Goal: Task Accomplishment & Management: Use online tool/utility

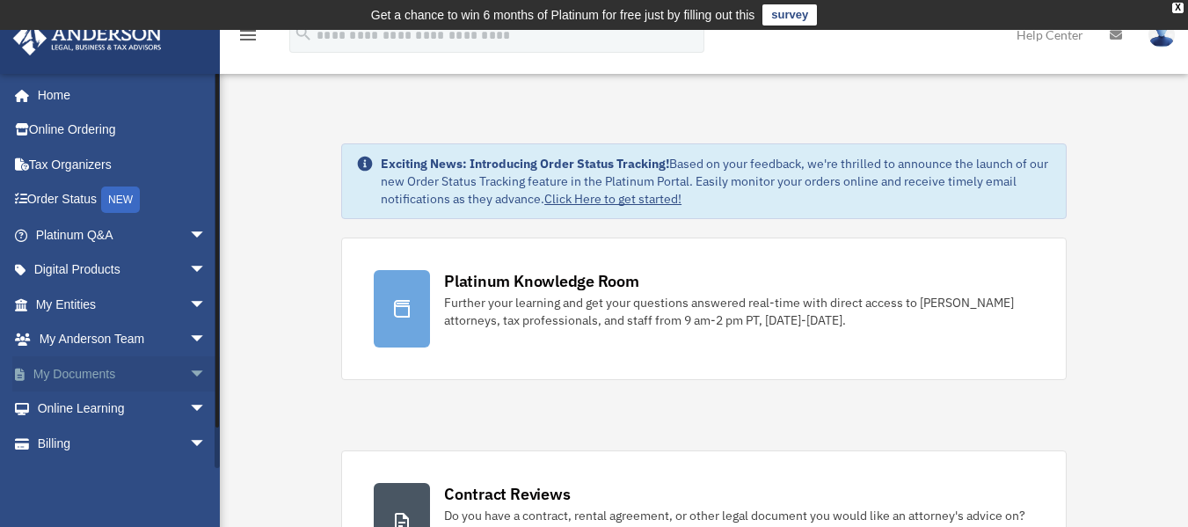
click at [128, 383] on link "My Documents arrow_drop_down" at bounding box center [122, 373] width 221 height 35
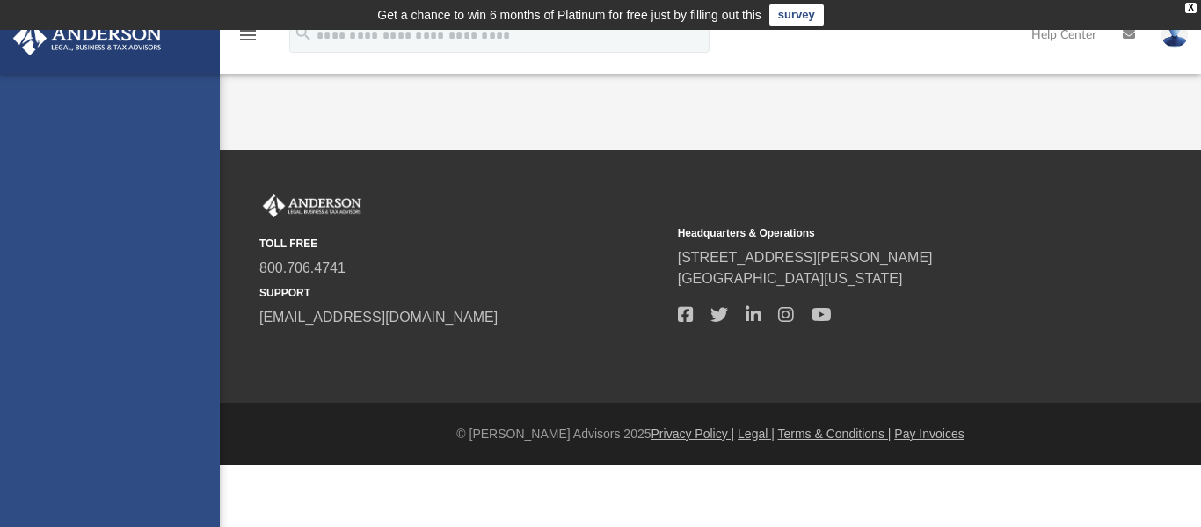
click at [1164, 34] on img at bounding box center [1175, 35] width 26 height 26
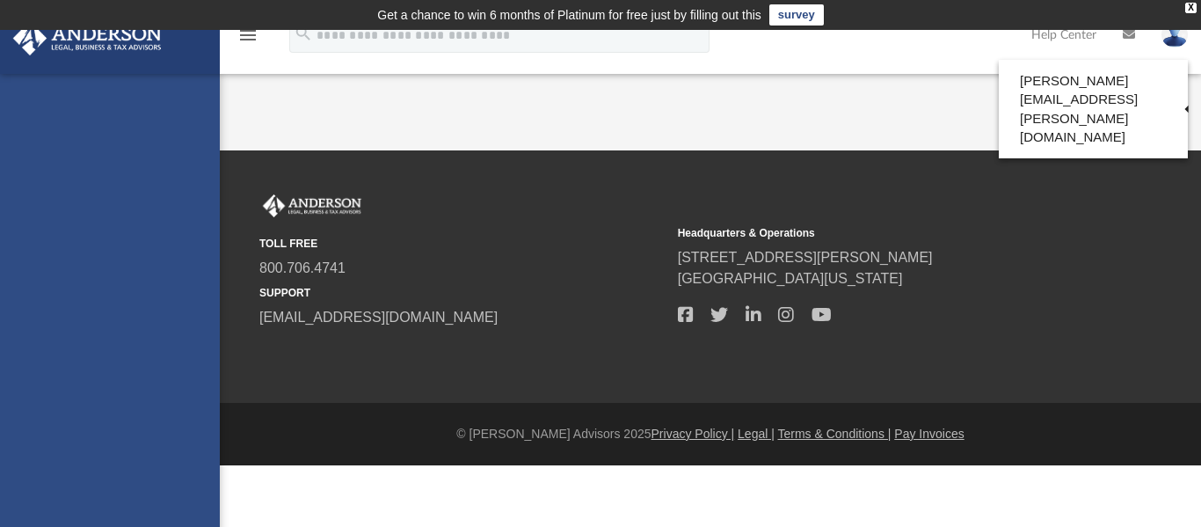
click at [440, 120] on div "App tania.rivera@yahoo.com Sign Out tania.rivera@yahoo.com Home Online Ordering…" at bounding box center [600, 90] width 1201 height 120
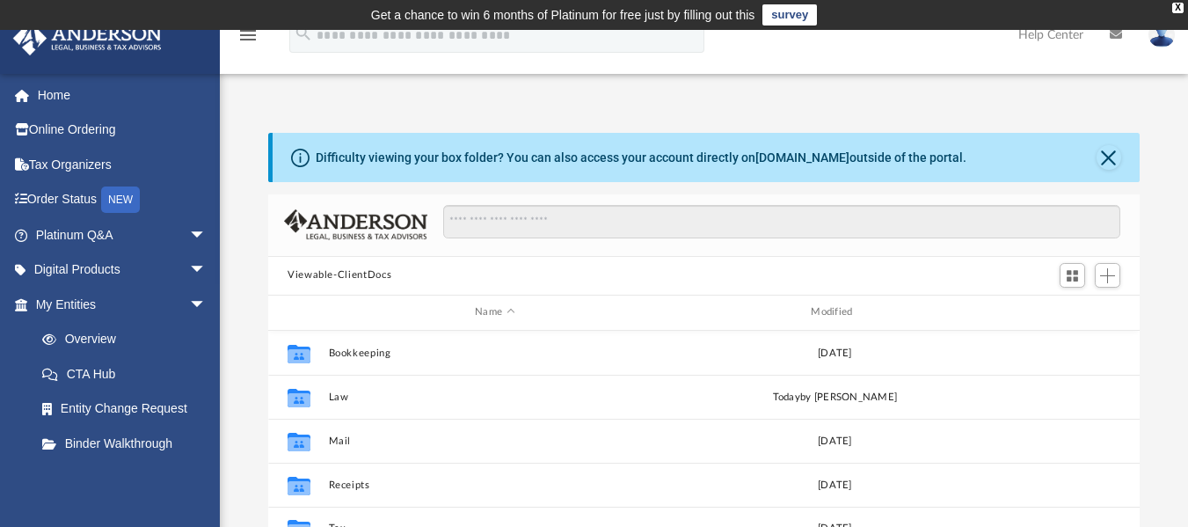
scroll to position [387, 858]
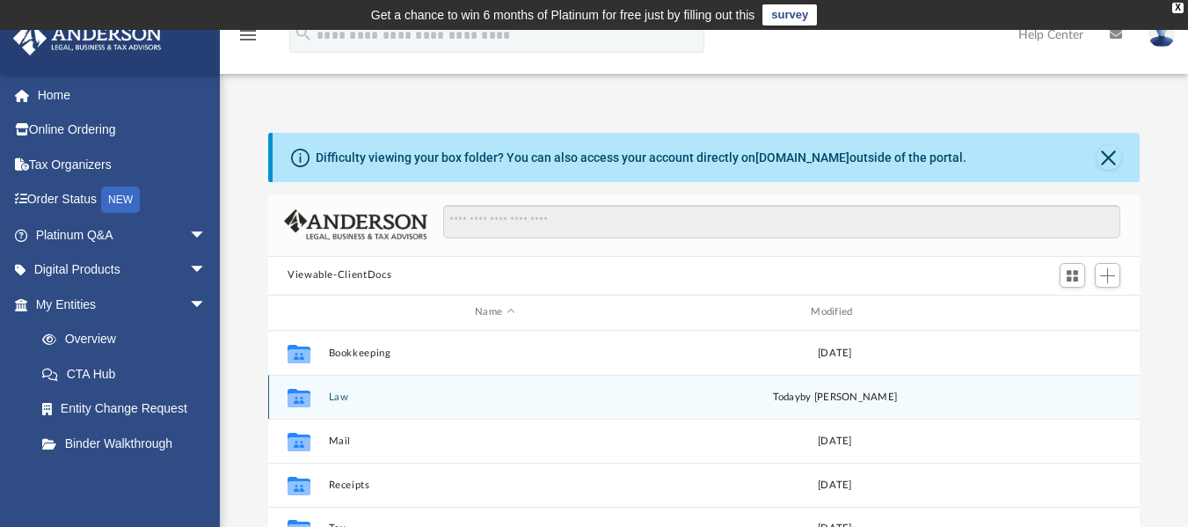
click at [311, 394] on icon "Collaborated Folder" at bounding box center [299, 397] width 28 height 28
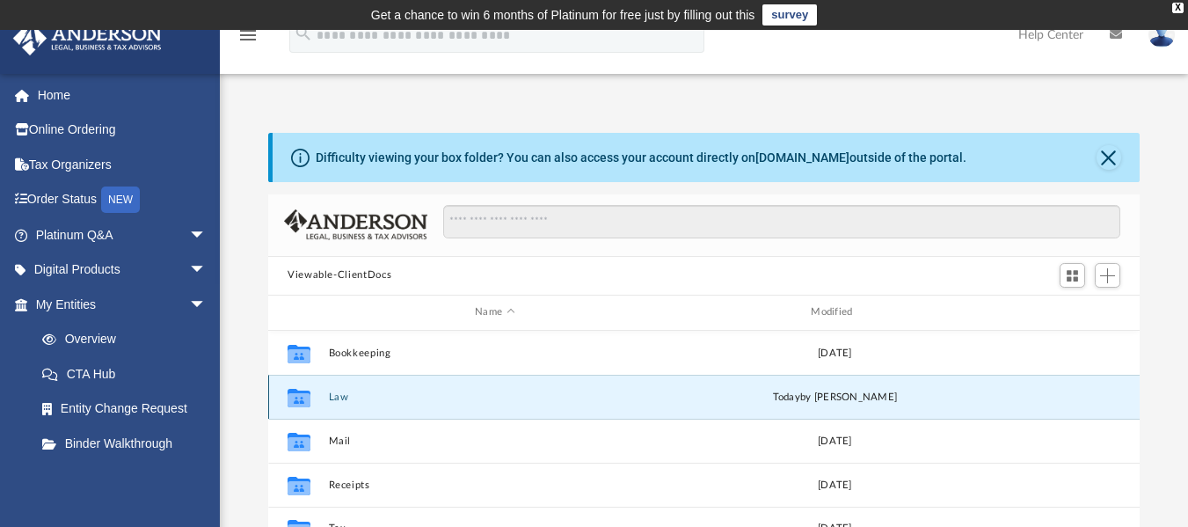
click at [342, 398] on button "Law" at bounding box center [495, 395] width 332 height 11
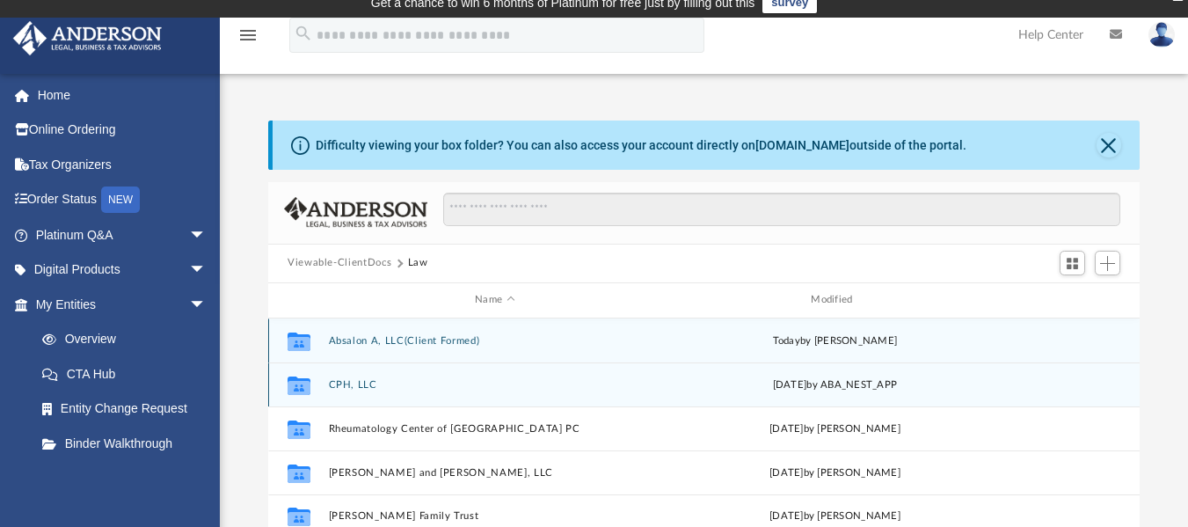
scroll to position [88, 0]
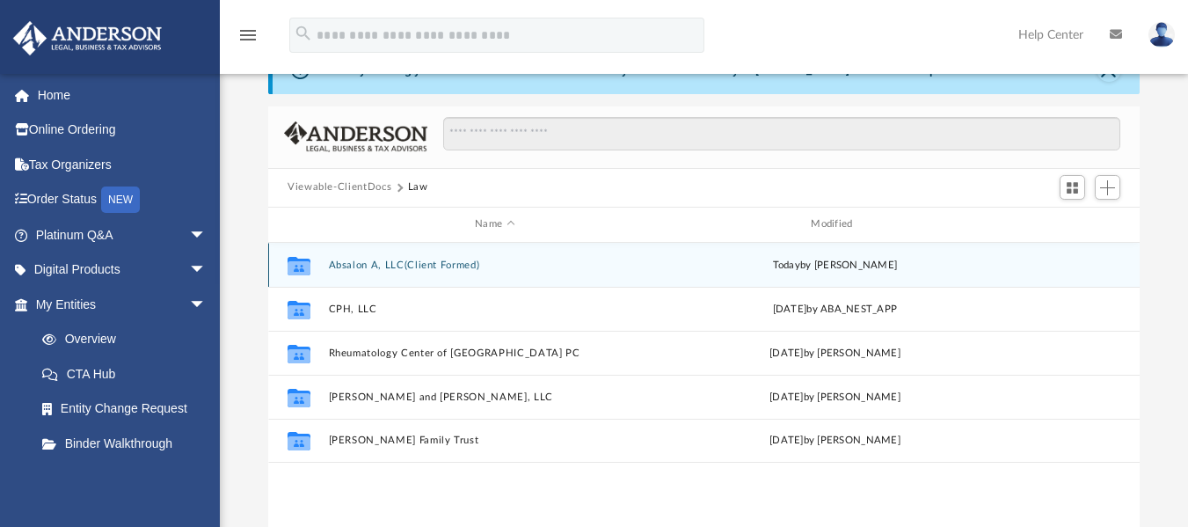
click at [390, 264] on button "Absalon A, LLC(Client Formed)" at bounding box center [495, 264] width 332 height 11
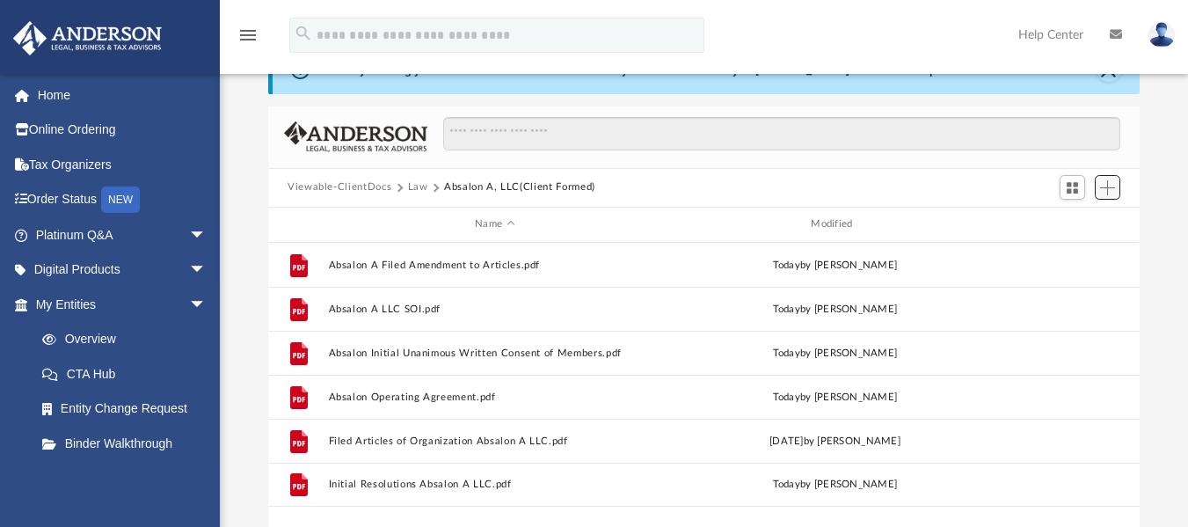
click at [1106, 193] on span "Add" at bounding box center [1107, 187] width 15 height 15
click at [1095, 236] on ul "Upload New Folder" at bounding box center [1082, 241] width 77 height 76
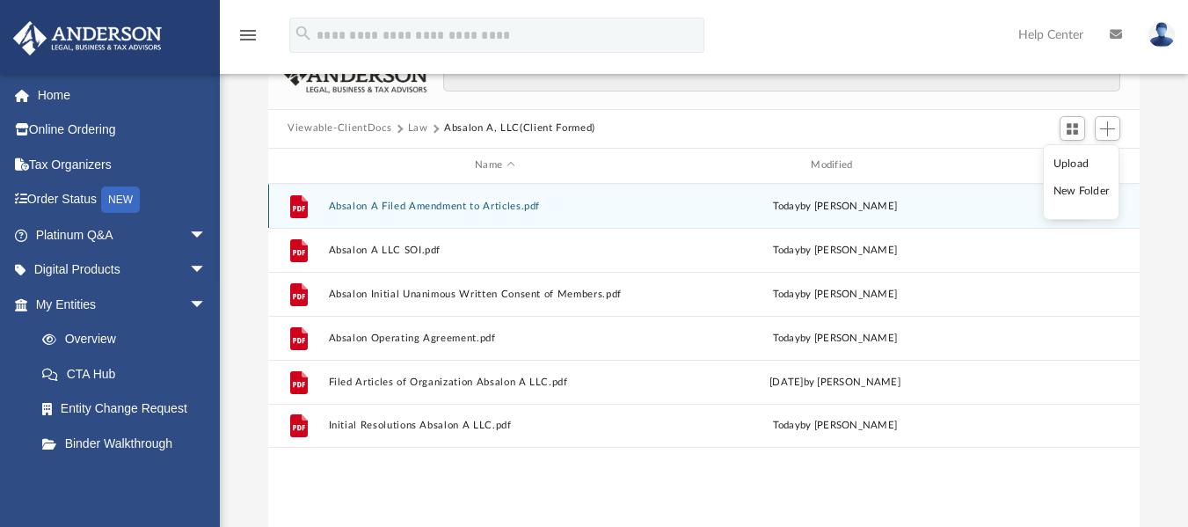
scroll to position [176, 0]
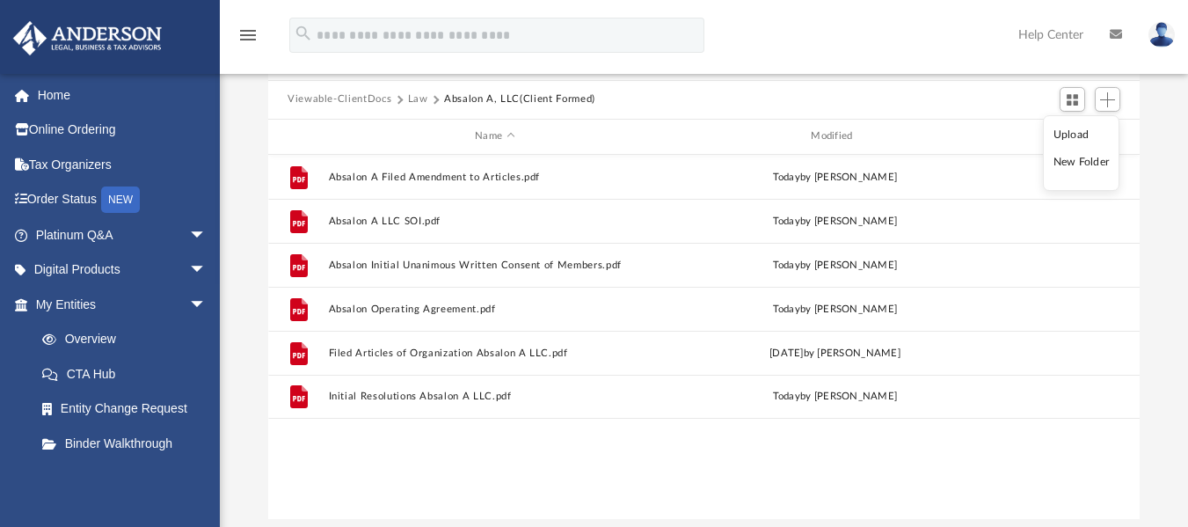
click at [1075, 132] on li "Upload" at bounding box center [1082, 135] width 56 height 18
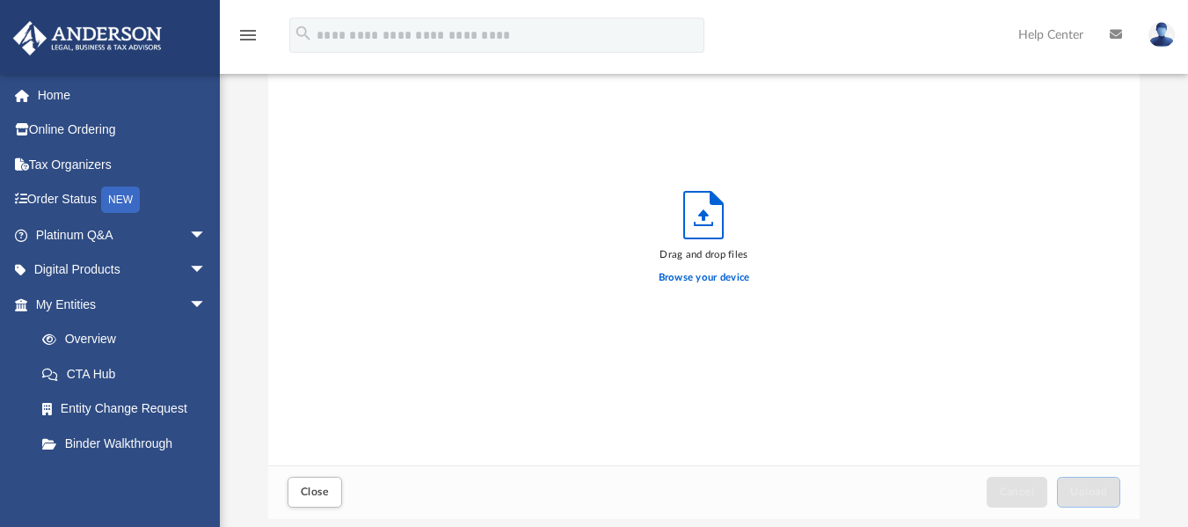
scroll to position [433, 858]
click at [722, 272] on label "Browse your device" at bounding box center [704, 278] width 91 height 16
click at [0, 0] on input "Browse your device" at bounding box center [0, 0] width 0 height 0
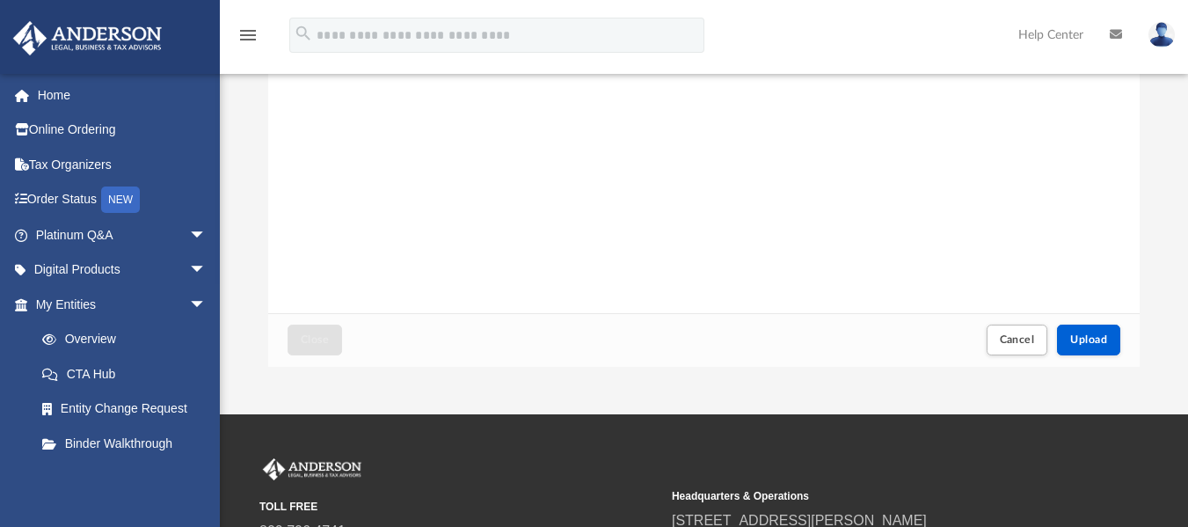
scroll to position [528, 0]
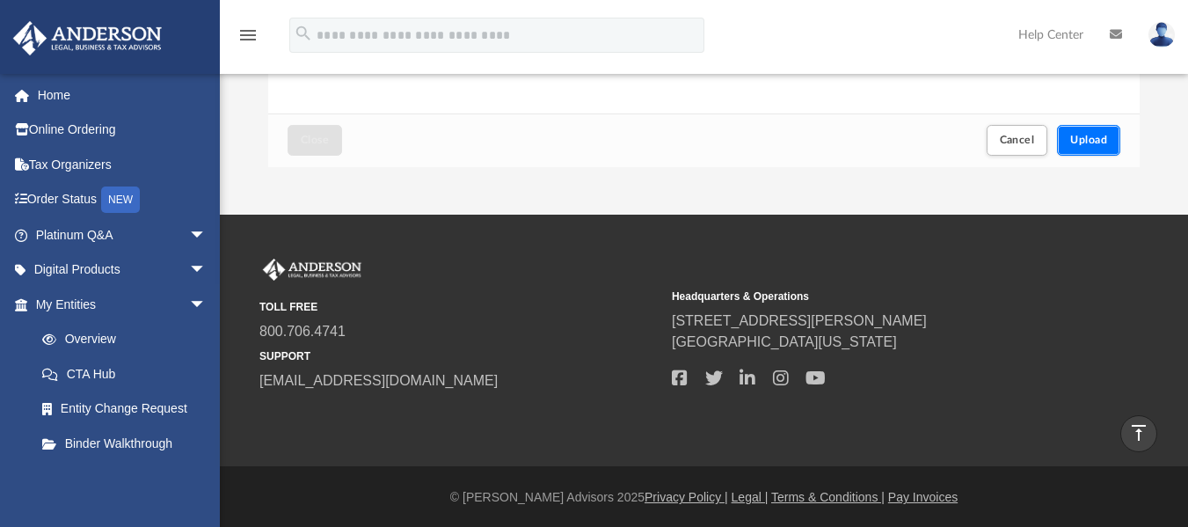
click at [1094, 141] on span "Upload" at bounding box center [1088, 140] width 37 height 11
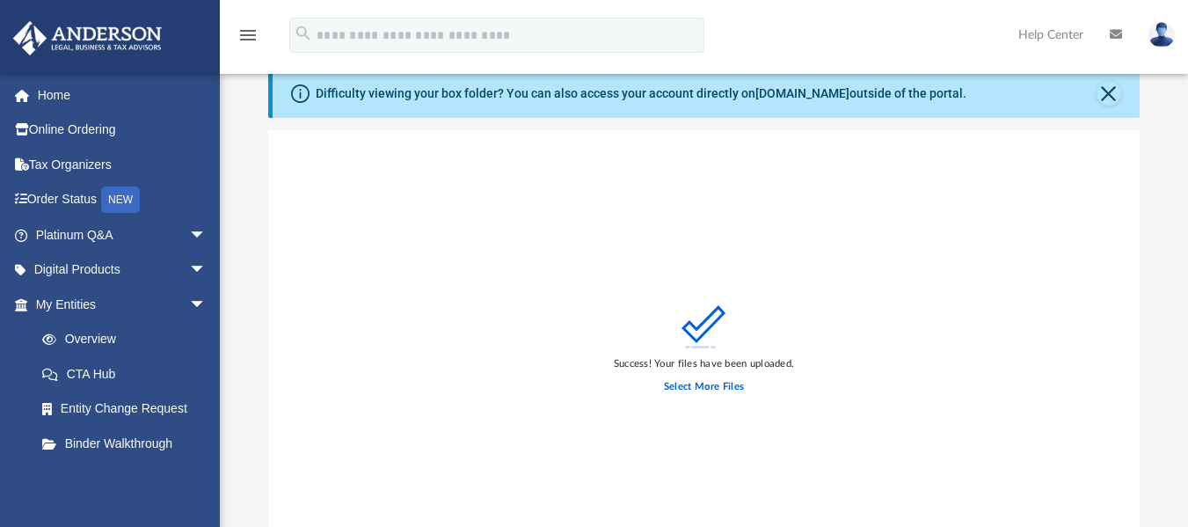
scroll to position [0, 0]
